Goal: Task Accomplishment & Management: Use online tool/utility

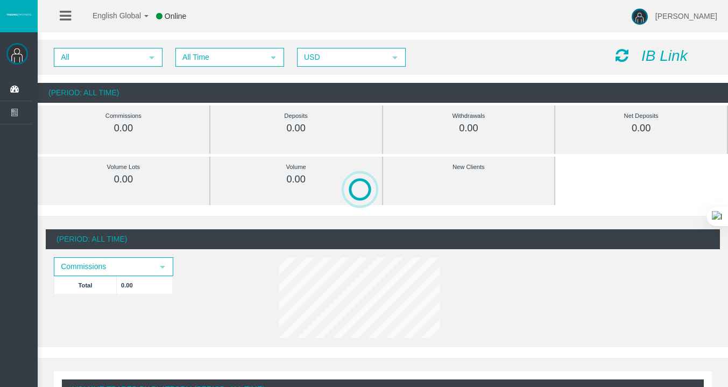
click at [660, 63] on icon "IB Link" at bounding box center [664, 55] width 46 height 17
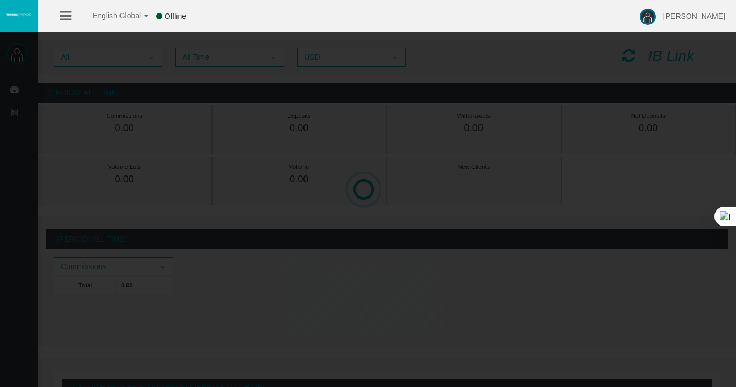
select select
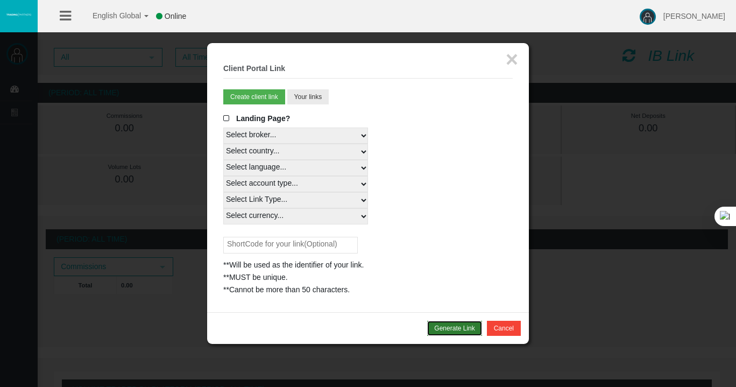
click at [446, 329] on button "Generate Link" at bounding box center [454, 328] width 54 height 15
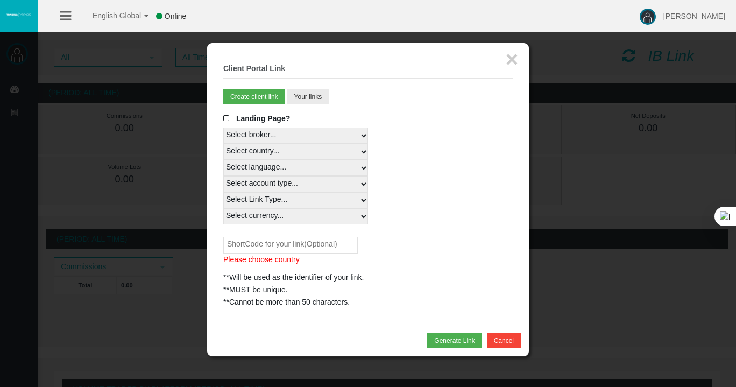
click at [295, 252] on input "text" at bounding box center [290, 245] width 135 height 17
click at [296, 249] on input "text" at bounding box center [290, 245] width 135 height 17
click at [269, 147] on select "Select country... Rest of the World" at bounding box center [295, 152] width 145 height 16
click at [277, 163] on select "Select language... English Japanese Chinese Portuguese Spanish Czech German Fre…" at bounding box center [295, 168] width 145 height 16
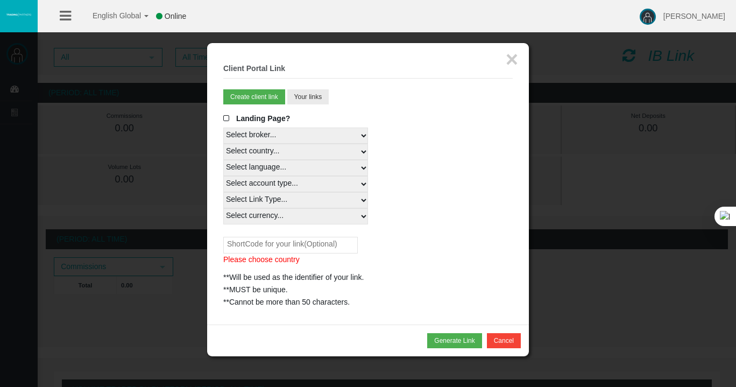
click at [278, 164] on select "Select language... English Japanese Chinese Portuguese Spanish Czech German Fre…" at bounding box center [295, 168] width 145 height 16
click at [278, 181] on select "Select account type... All Platforms Trade Copy MT4 LiveFloatingSpreadAccount M…" at bounding box center [295, 184] width 145 height 16
click at [274, 151] on select "Select country... Rest of the World" at bounding box center [295, 152] width 145 height 16
select select
click at [223, 144] on select "Select country... Rest of the World" at bounding box center [295, 152] width 145 height 16
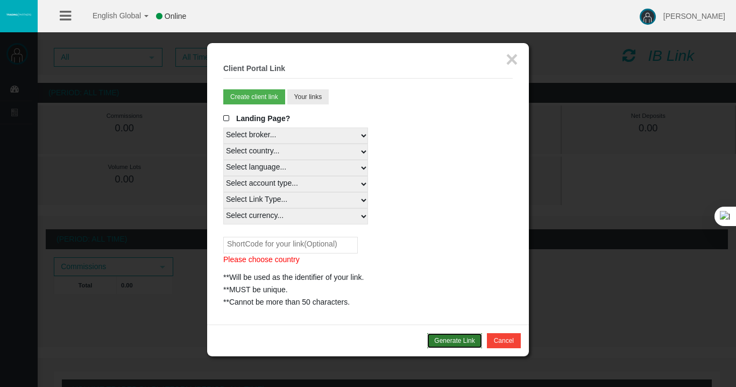
click at [441, 340] on button "Generate Link" at bounding box center [454, 340] width 54 height 15
click at [440, 336] on button "Generate Link" at bounding box center [454, 340] width 54 height 15
click at [440, 337] on button "Generate Link" at bounding box center [454, 340] width 54 height 15
click at [265, 181] on select "Select account type... All Platforms Trade Copy MT4 LiveFloatingSpreadAccount M…" at bounding box center [295, 184] width 145 height 16
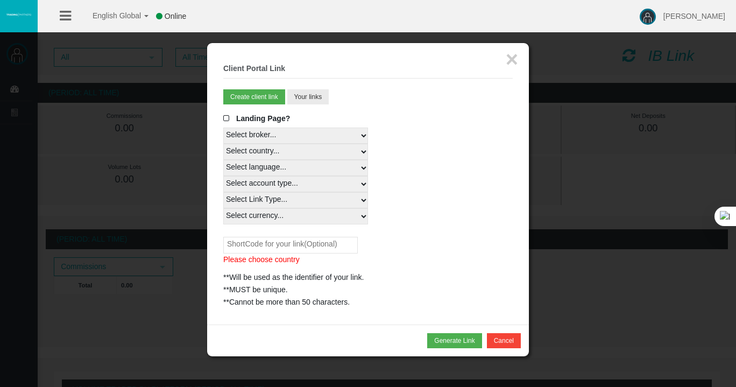
select select
click at [223, 176] on select "Select account type... All Platforms Trade Copy MT4 LiveFloatingSpreadAccount M…" at bounding box center [295, 184] width 145 height 16
click at [269, 161] on select "Select language... English Japanese Chinese Portuguese Spanish Czech German Fre…" at bounding box center [295, 168] width 145 height 16
select select
click at [223, 160] on select "Select language... English Japanese Chinese Portuguese Spanish Czech German Fre…" at bounding box center [295, 168] width 145 height 16
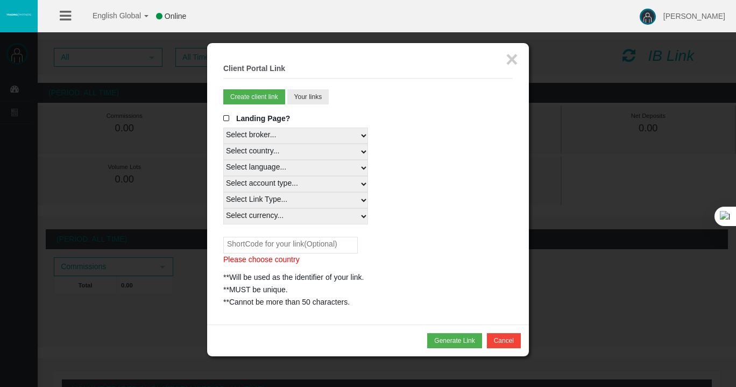
click at [263, 154] on select "Select country... Rest of the World" at bounding box center [295, 152] width 145 height 16
click at [264, 149] on select "Select country... Rest of the World" at bounding box center [295, 152] width 145 height 16
click at [265, 141] on select "Select broker... T4Trade" at bounding box center [295, 136] width 145 height 16
click at [266, 137] on select "Select broker... T4Trade" at bounding box center [295, 136] width 145 height 16
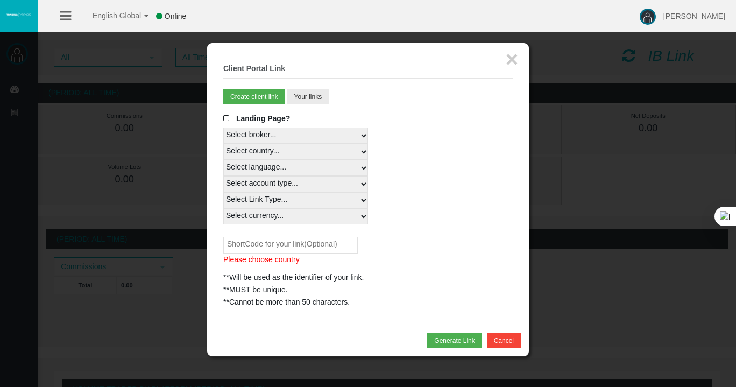
click at [246, 119] on span "Landing Page?" at bounding box center [263, 118] width 54 height 9
click at [0, 0] on input "Landing Page?" at bounding box center [0, 0] width 0 height 0
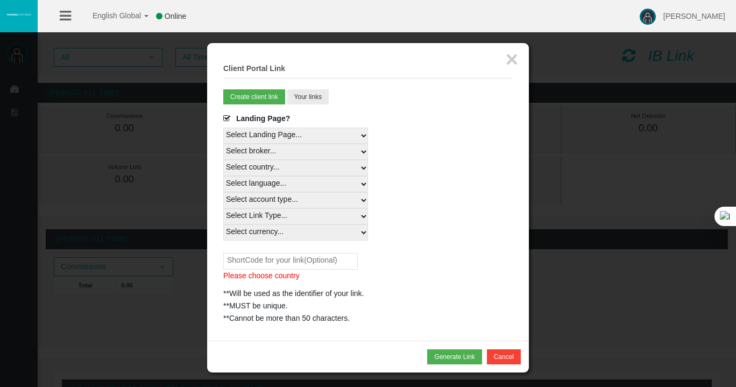
click at [226, 119] on span at bounding box center [228, 119] width 11 height 8
click at [0, 0] on input "Landing Page?" at bounding box center [0, 0] width 0 height 0
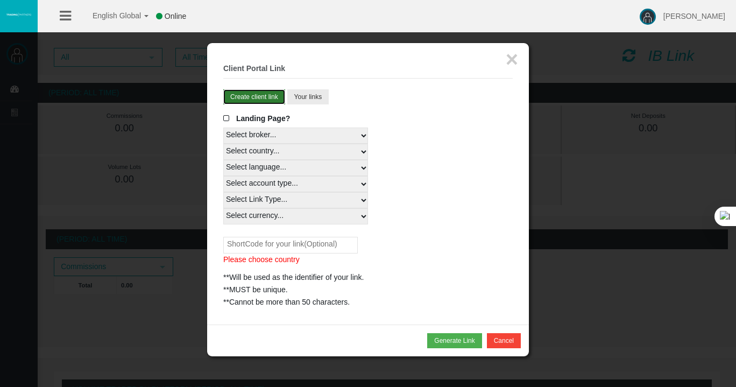
click at [252, 102] on button "Create client link" at bounding box center [254, 96] width 62 height 15
click at [453, 338] on button "Generate Link" at bounding box center [454, 340] width 54 height 15
click at [323, 245] on input "text" at bounding box center [290, 245] width 135 height 17
type input "ritchi"
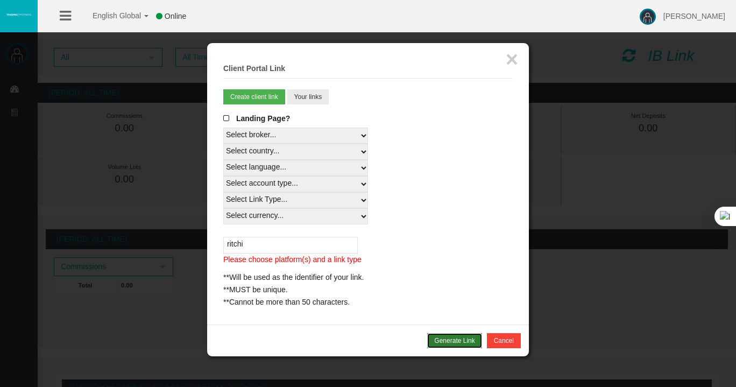
click at [434, 337] on button "Generate Link" at bounding box center [454, 340] width 54 height 15
click at [437, 335] on button "Generate Link" at bounding box center [454, 340] width 54 height 15
click at [281, 202] on select "Select Link Type... Real" at bounding box center [295, 200] width 145 height 16
select select "Real"
click at [223, 192] on select "Select Link Type... Real" at bounding box center [295, 200] width 145 height 16
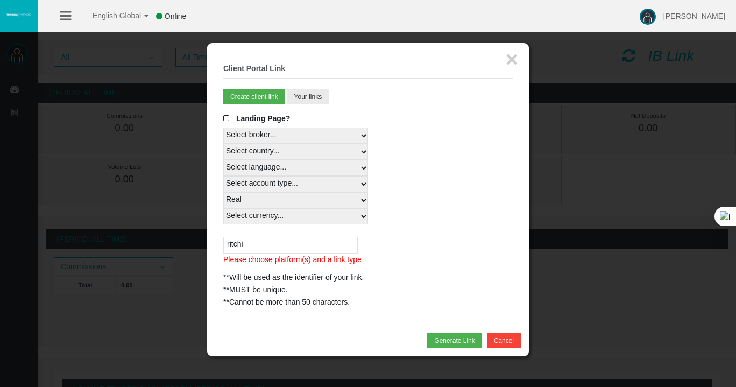
click at [281, 221] on select "Select currency... All Currencies" at bounding box center [295, 216] width 145 height 16
select select "All Currencies"
click at [223, 208] on select "Select currency... All Currencies" at bounding box center [295, 216] width 145 height 16
click at [426, 338] on div "Generate Link Cancel" at bounding box center [368, 340] width 306 height 15
click at [432, 340] on button "Generate Link" at bounding box center [454, 340] width 54 height 15
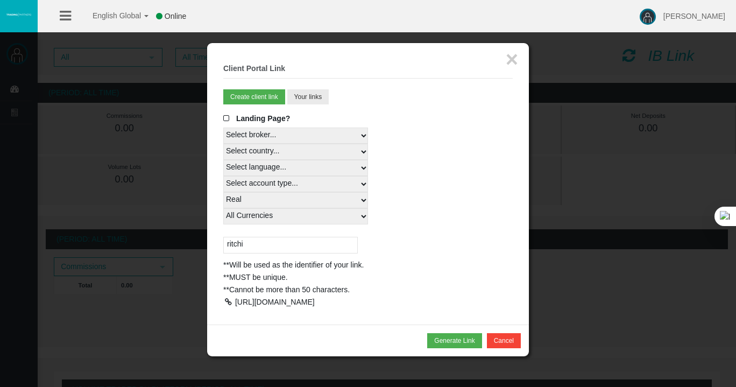
click at [231, 298] on div at bounding box center [228, 302] width 10 height 8
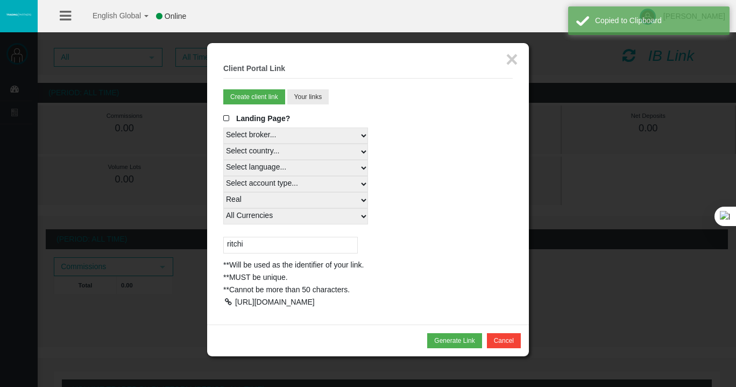
click at [226, 302] on div at bounding box center [228, 302] width 10 height 8
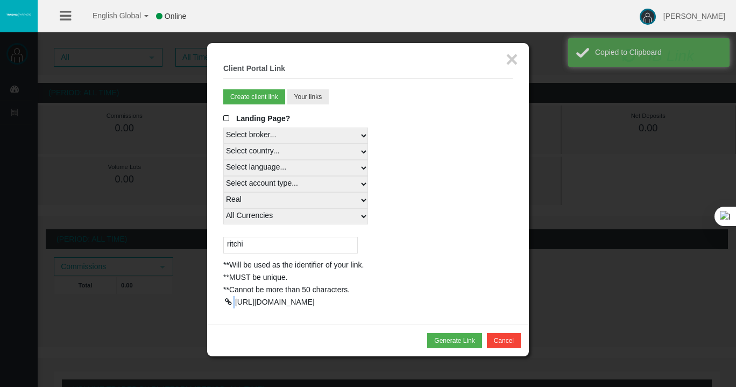
click at [226, 302] on div at bounding box center [228, 302] width 10 height 8
copy div
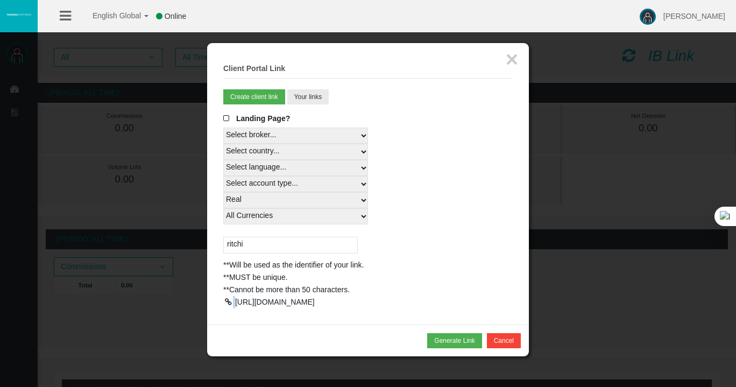
click at [326, 168] on select "Select language... English Japanese Chinese Portuguese Spanish Czech German Fre…" at bounding box center [295, 168] width 145 height 16
click at [313, 151] on select "Select country... Rest of the World" at bounding box center [295, 152] width 145 height 16
select select
click at [223, 144] on select "Select country... Rest of the World" at bounding box center [295, 152] width 145 height 16
click at [273, 168] on select "Select language... English Japanese Chinese Portuguese Spanish Czech German Fre…" at bounding box center [295, 168] width 145 height 16
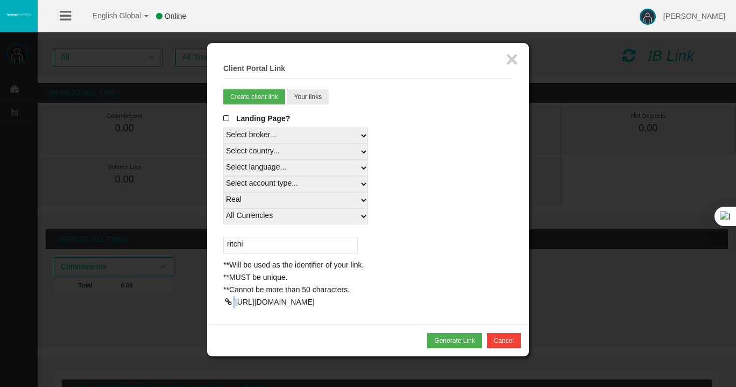
click at [263, 165] on select "Select language... English Japanese Chinese Portuguese Spanish Czech German Fre…" at bounding box center [295, 168] width 145 height 16
click at [280, 145] on select "Select country... Rest of the World" at bounding box center [295, 152] width 145 height 16
click at [506, 56] on button "×" at bounding box center [512, 59] width 12 height 22
